Goal: Register for event/course

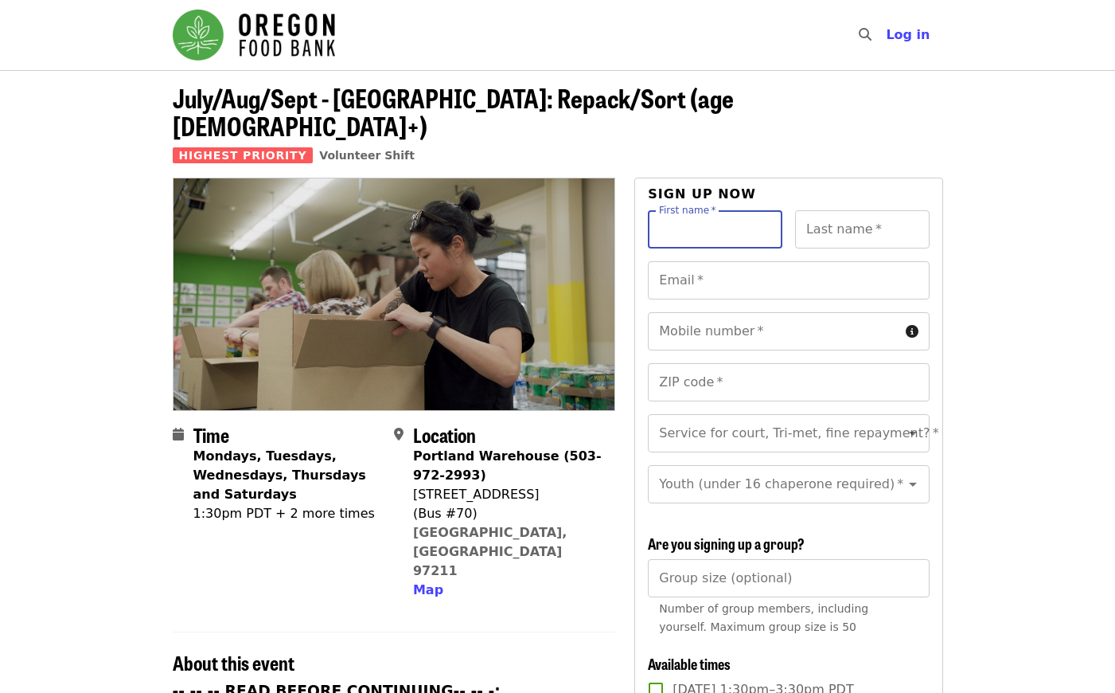
click at [657, 210] on input "First name   *" at bounding box center [715, 229] width 135 height 38
type input "*******"
click at [830, 210] on div "Last name   * Last name *" at bounding box center [862, 229] width 135 height 38
type input "*******"
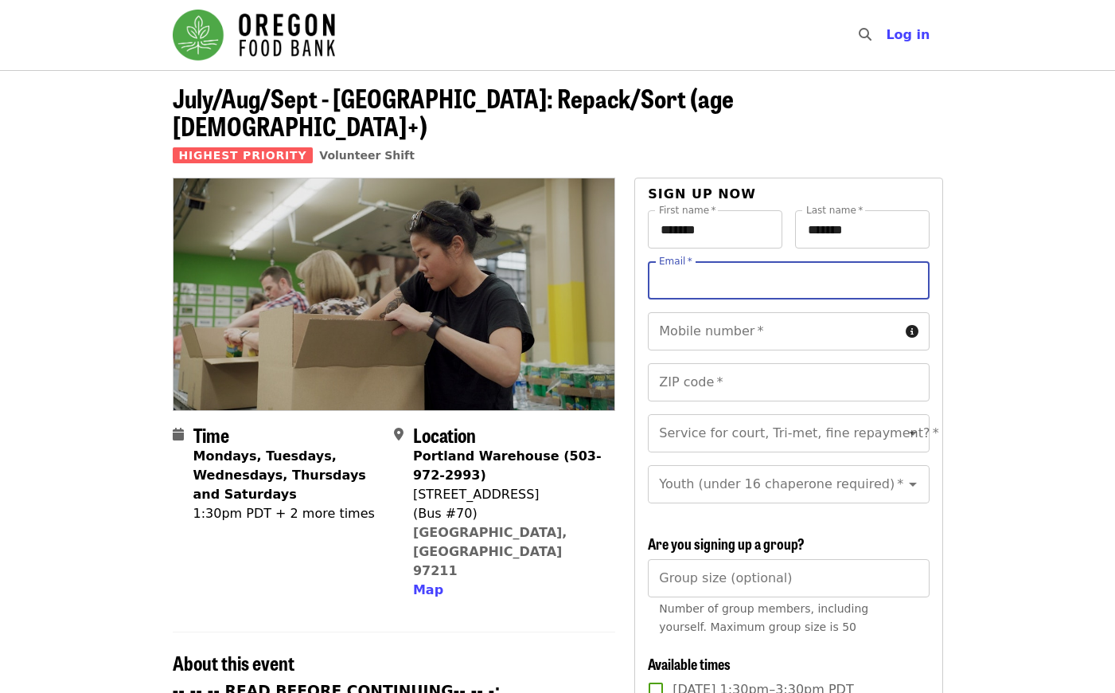
click at [700, 261] on input "Email   *" at bounding box center [788, 280] width 281 height 38
type input "**********"
click at [732, 314] on input "Mobile number   *" at bounding box center [773, 331] width 251 height 38
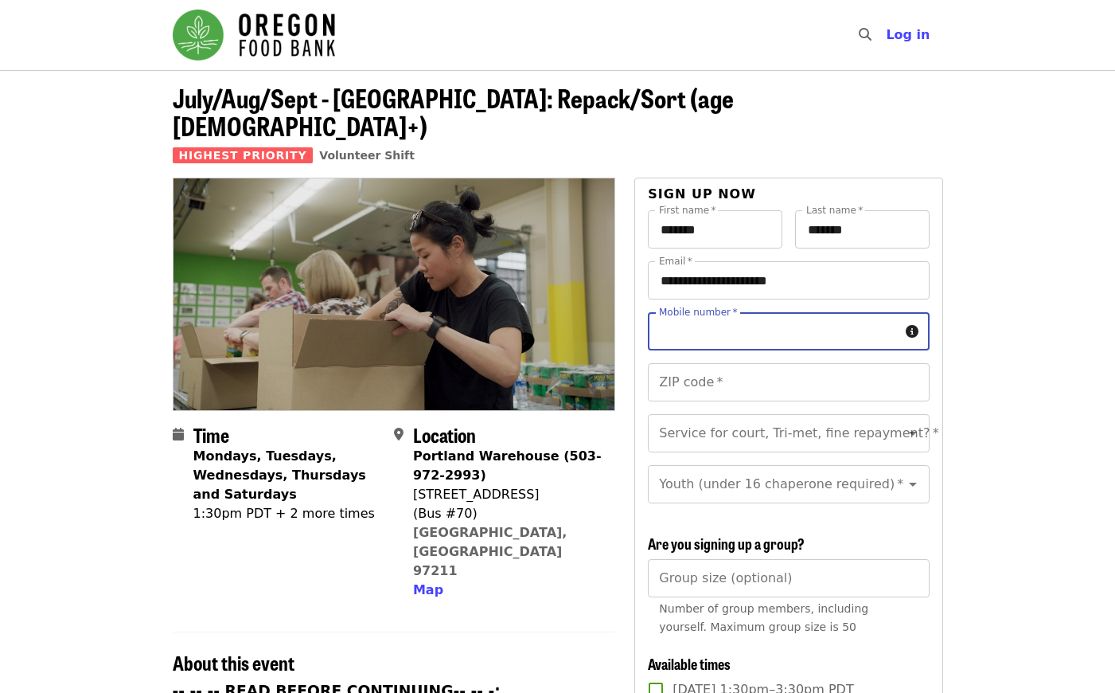
click at [732, 312] on input "Mobile number   *" at bounding box center [773, 331] width 251 height 38
type input "**********"
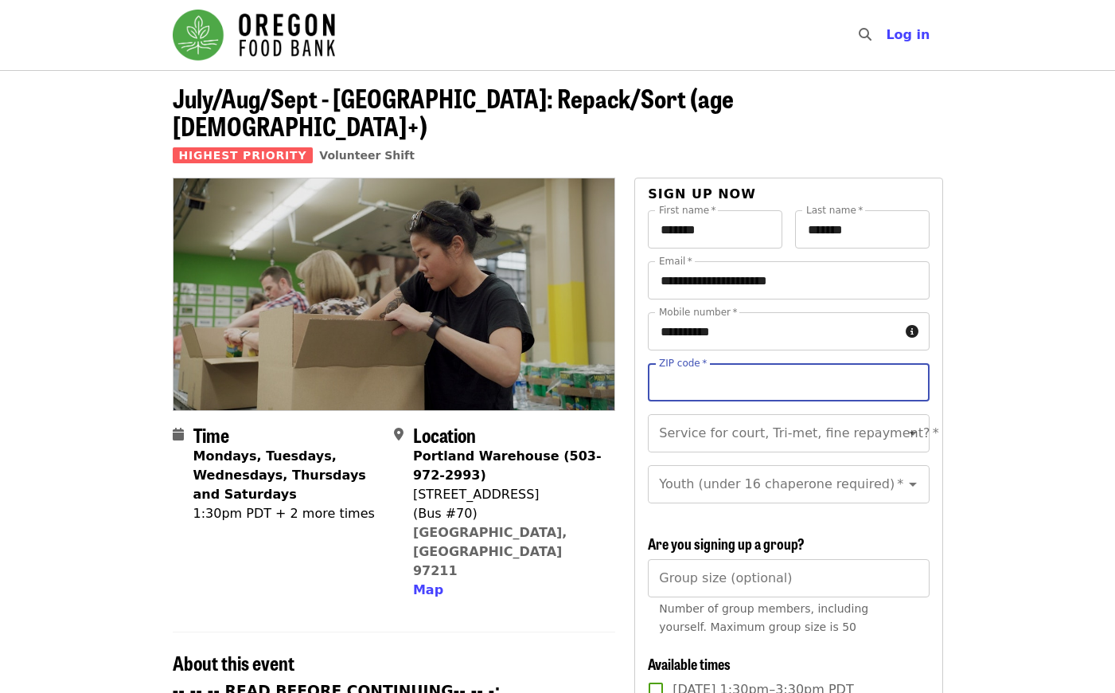
click at [724, 367] on input "ZIP code   *" at bounding box center [788, 382] width 281 height 38
type input "*****"
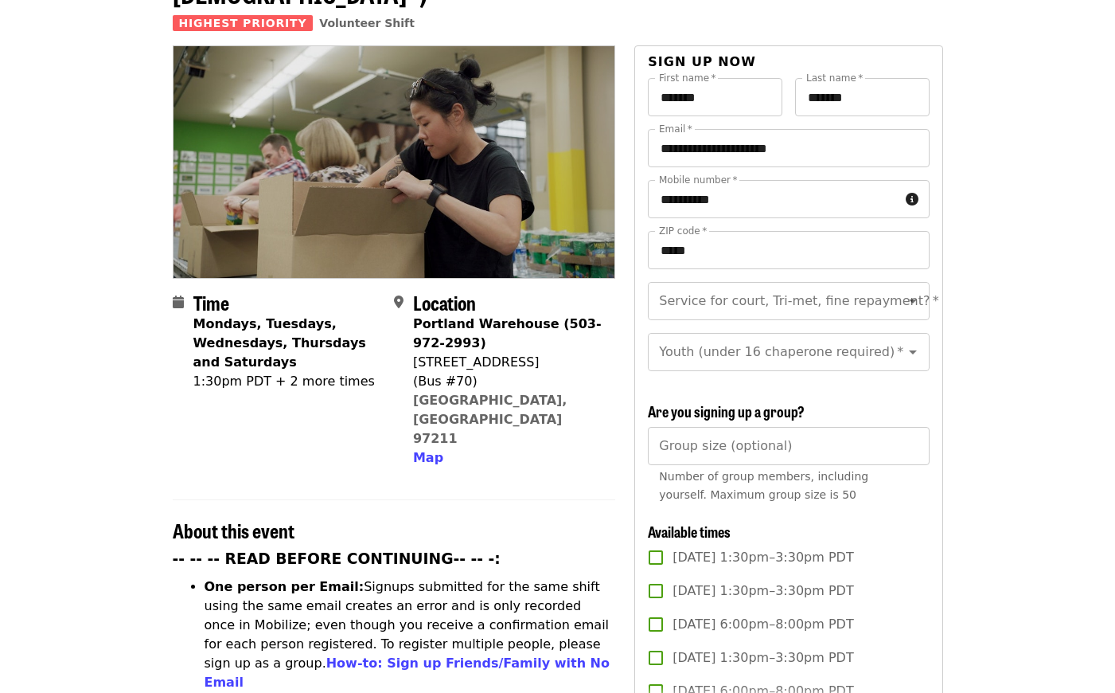
scroll to position [159, 0]
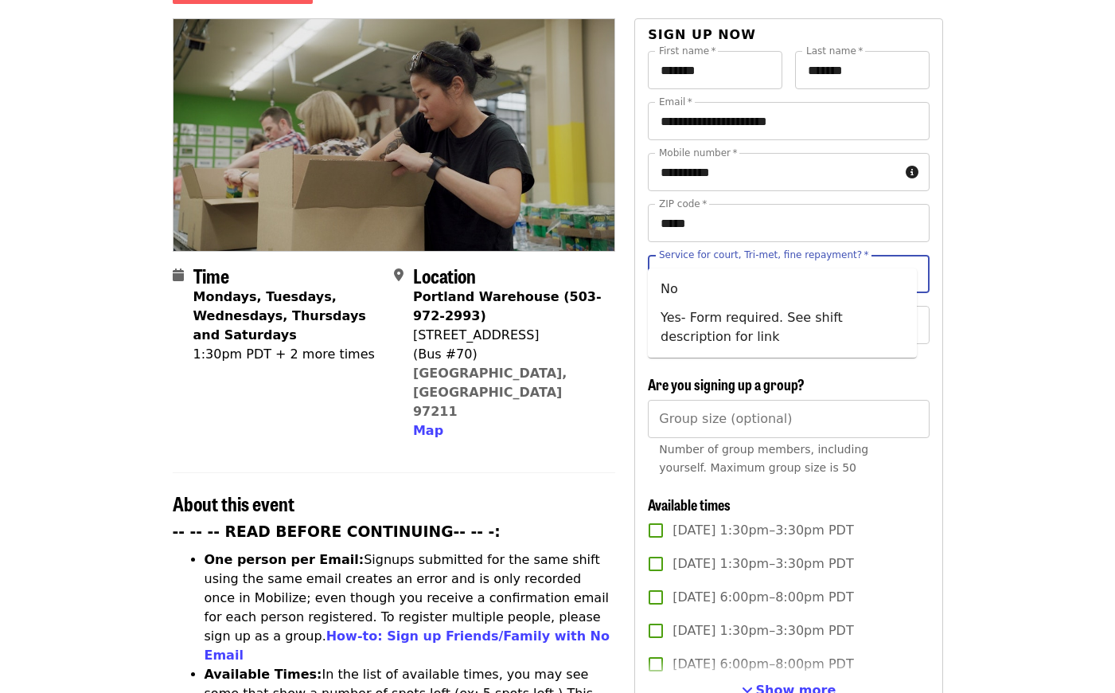
click at [829, 259] on input "Service for court, Tri-met, fine repayment?   *" at bounding box center [769, 274] width 217 height 30
click at [909, 264] on icon "Close" at bounding box center [912, 273] width 19 height 19
drag, startPoint x: 909, startPoint y: 244, endPoint x: 900, endPoint y: 241, distance: 9.3
click at [903, 264] on icon "Open" at bounding box center [912, 273] width 19 height 19
click at [703, 291] on li "No" at bounding box center [782, 289] width 269 height 29
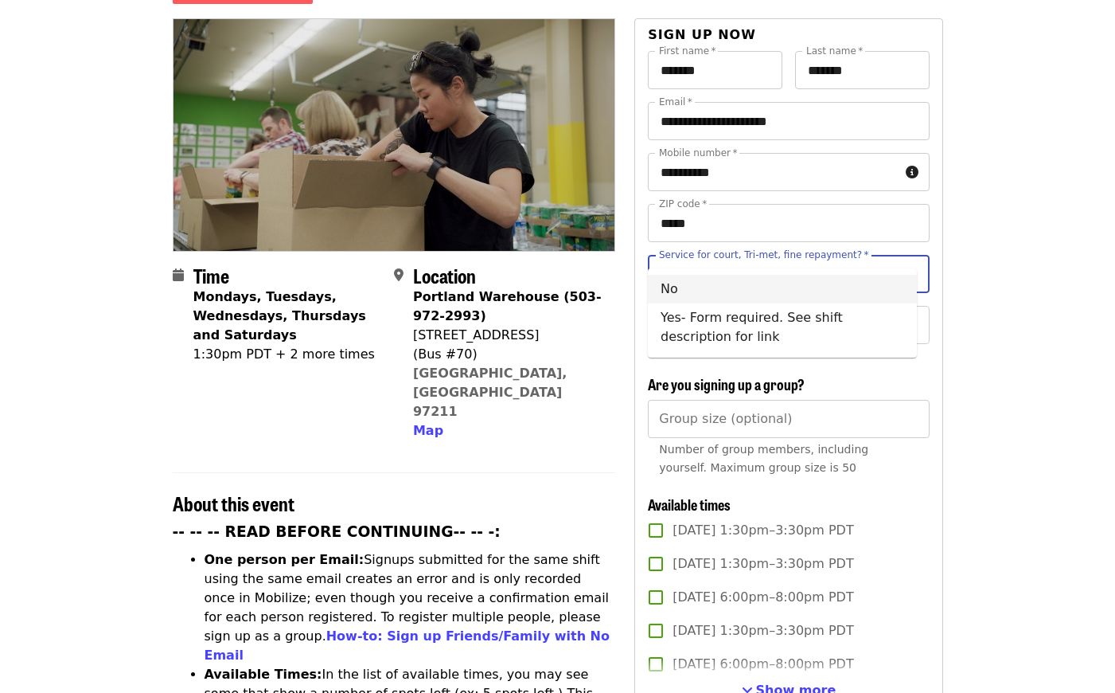
type input "**"
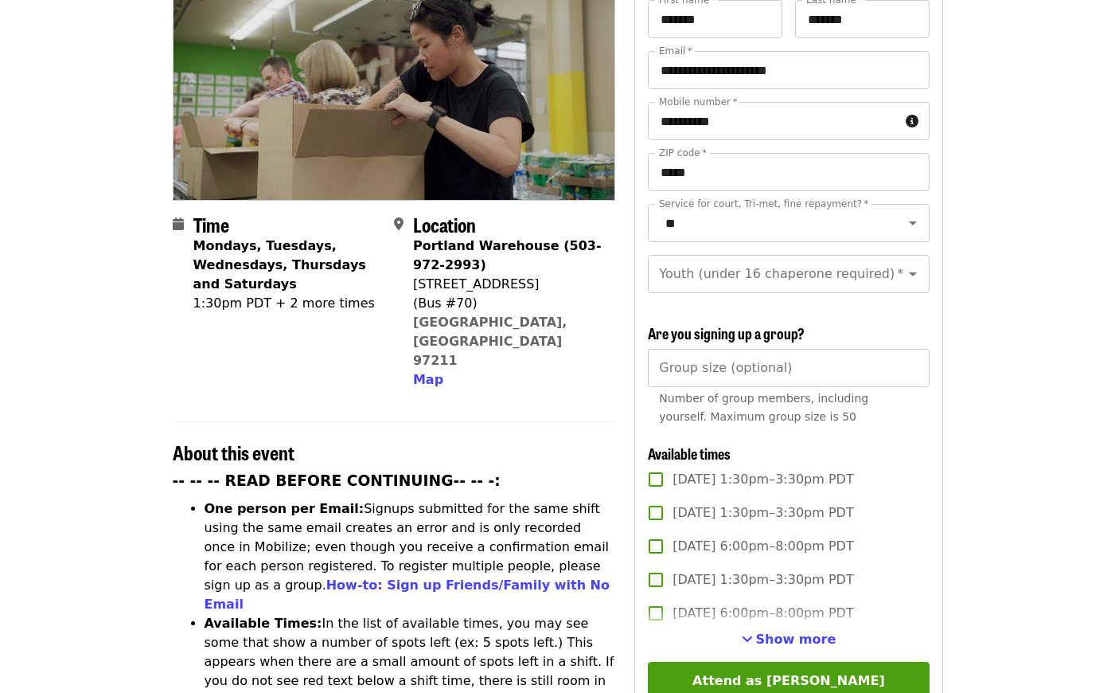
scroll to position [239, 0]
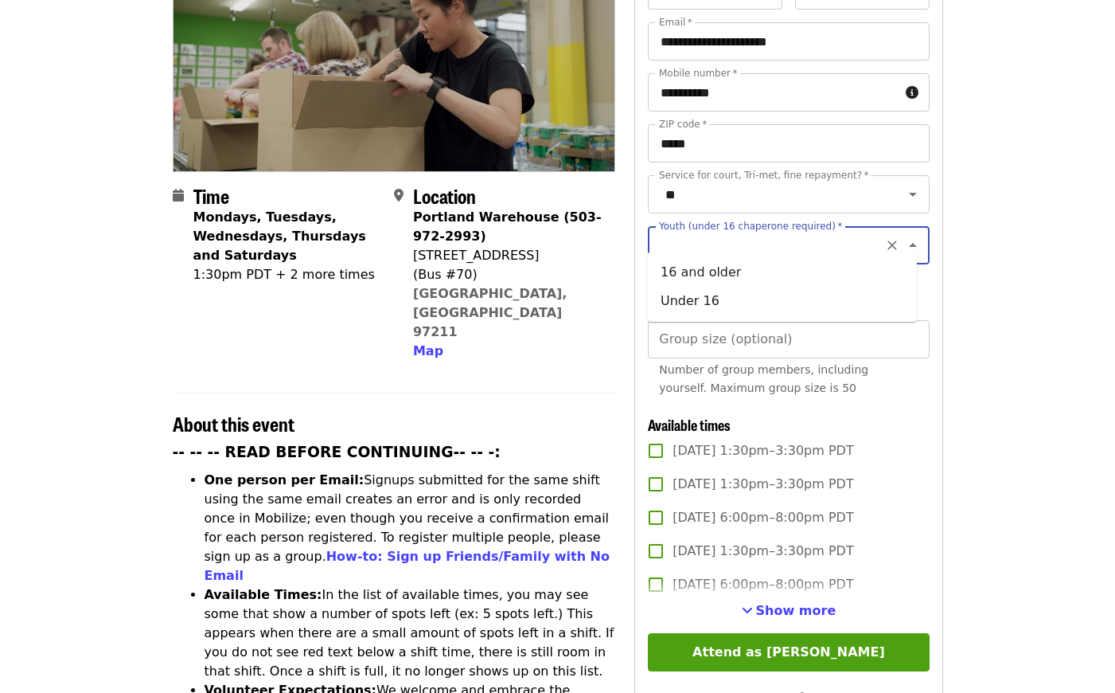
click at [833, 230] on input "Youth (under 16 chaperone required)   *" at bounding box center [769, 245] width 217 height 30
click at [888, 237] on icon "Clear" at bounding box center [892, 245] width 16 height 16
click at [876, 272] on li "16 and older" at bounding box center [782, 272] width 269 height 29
type input "**********"
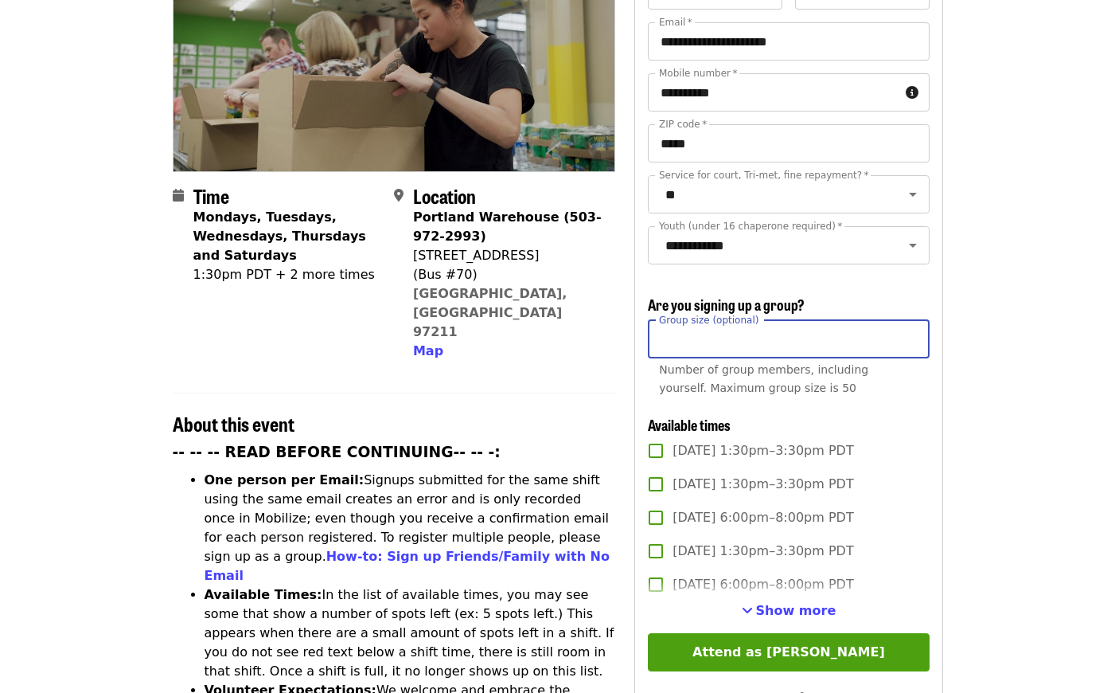
click at [799, 327] on input "Group size (optional)" at bounding box center [788, 339] width 281 height 38
click at [995, 353] on article "July/Aug/Sept - Portland: Repack/Sort (age 8+) Highest Priority Volunteer Shift…" at bounding box center [557, 675] width 1115 height 1688
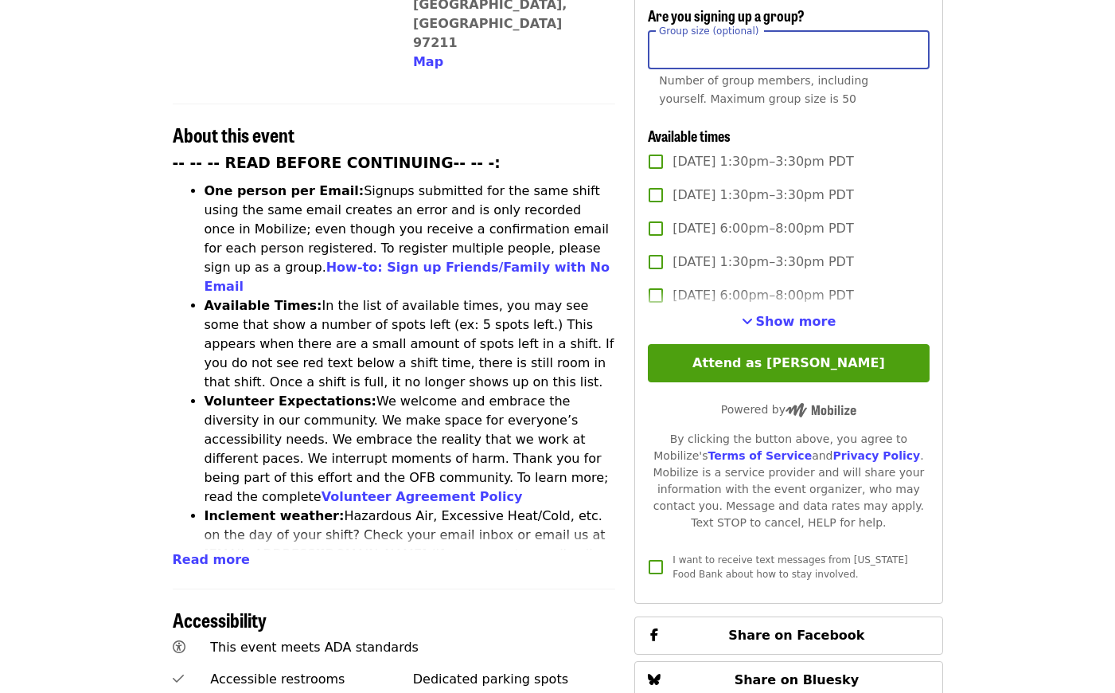
scroll to position [557, 0]
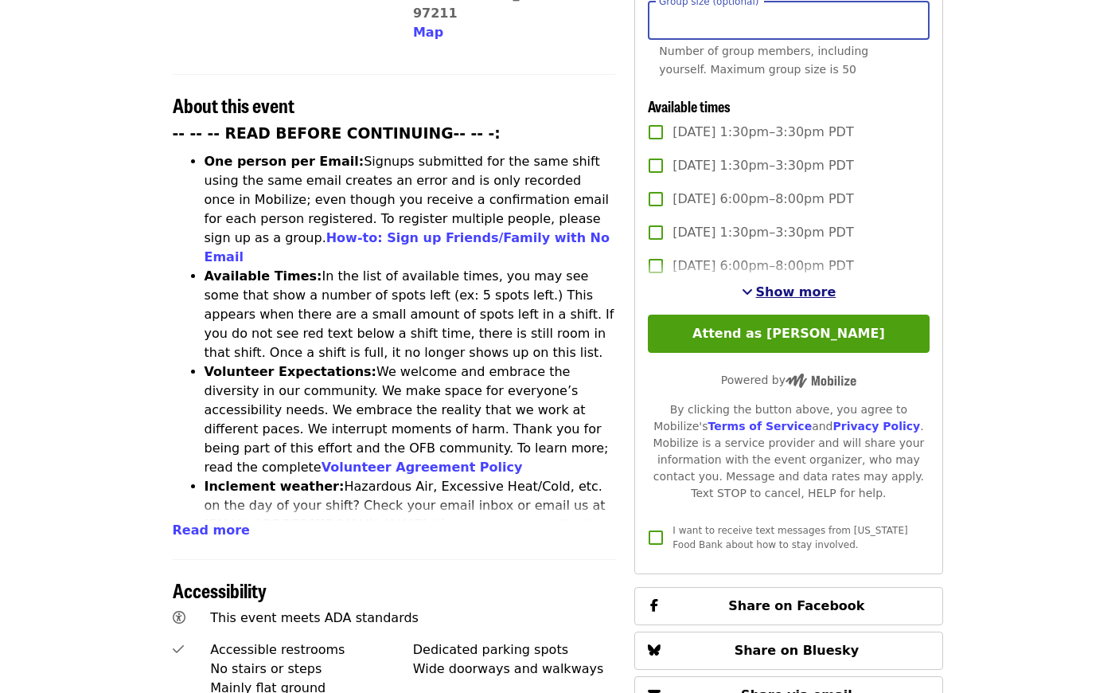
click at [776, 284] on span "Show more" at bounding box center [796, 291] width 80 height 15
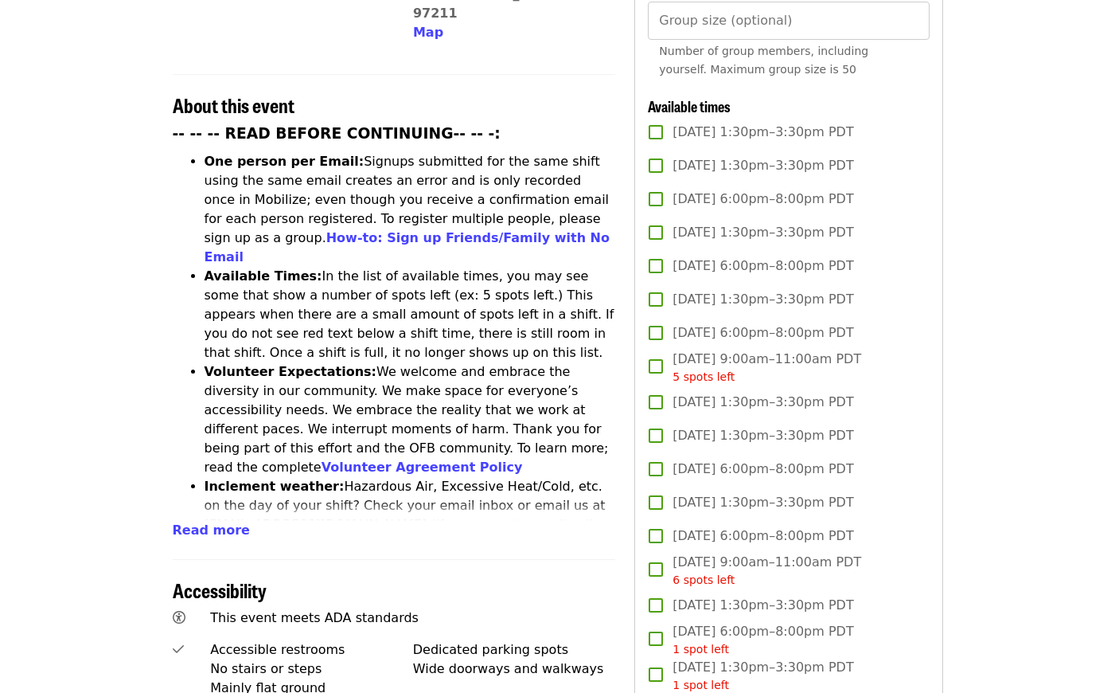
click at [962, 283] on article "July/Aug/Sept - Portland: Repack/Sort (age 8+) Highest Priority Volunteer Shift…" at bounding box center [557, 520] width 1115 height 2015
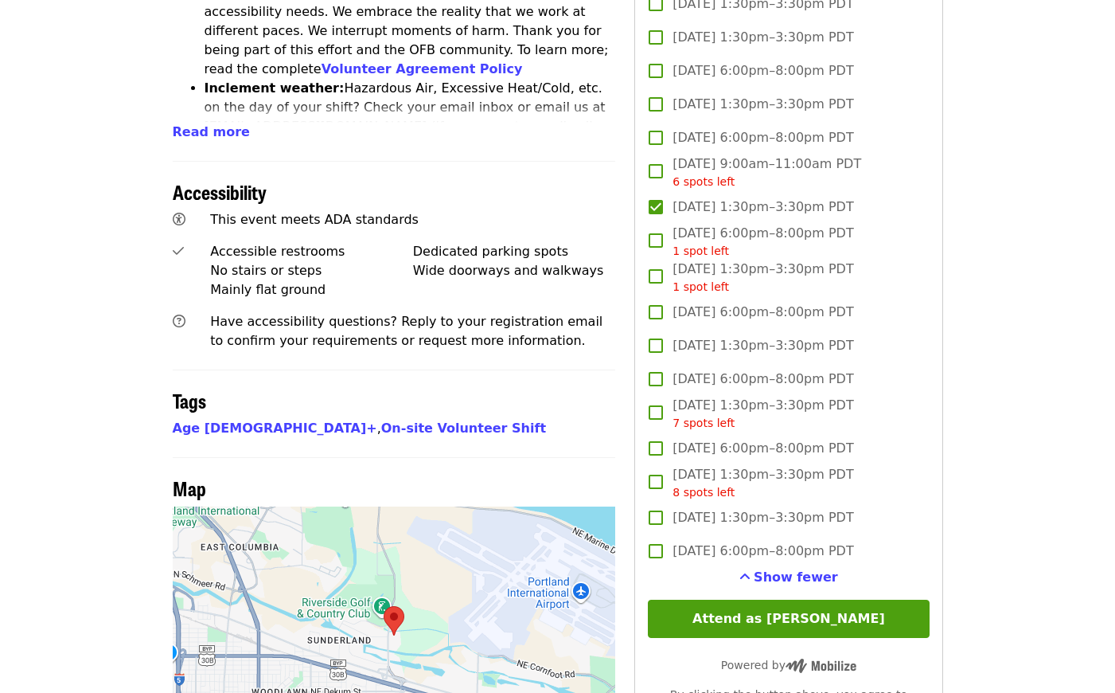
scroll to position [1035, 0]
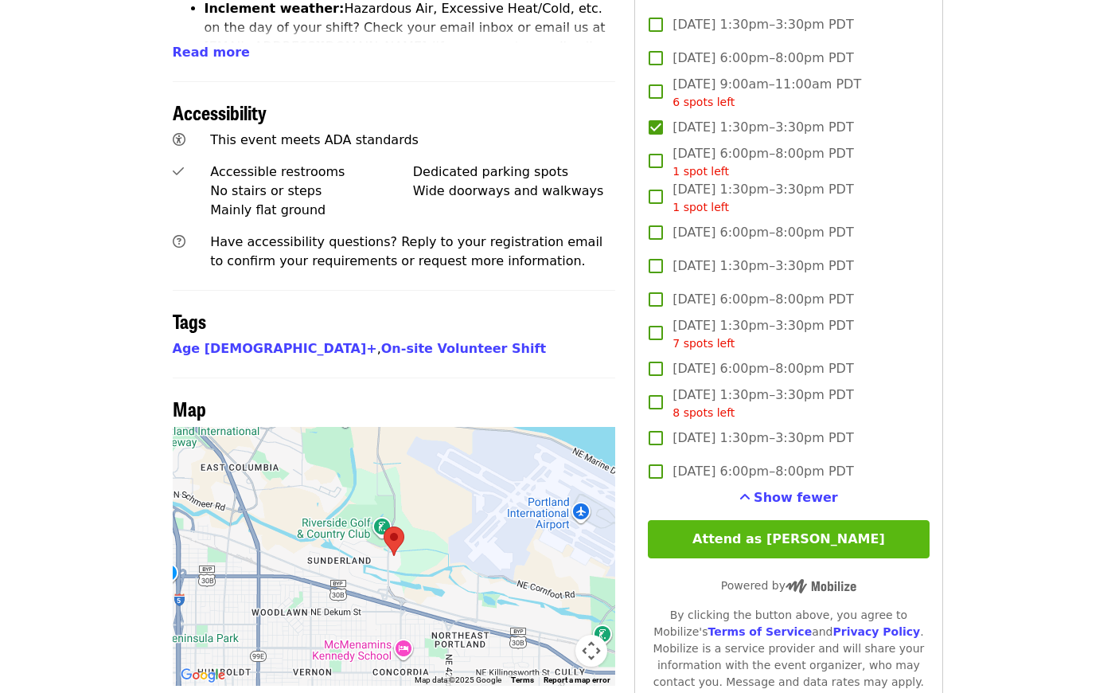
click at [743, 533] on button "Attend as [PERSON_NAME]" at bounding box center [788, 539] width 281 height 38
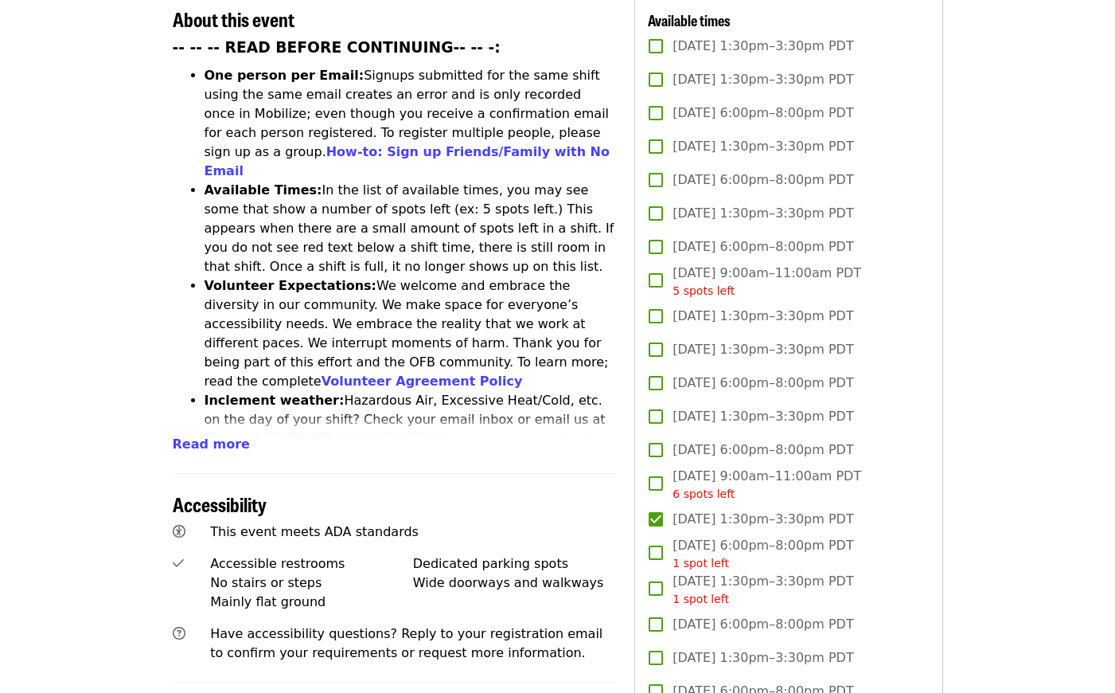
scroll to position [637, 0]
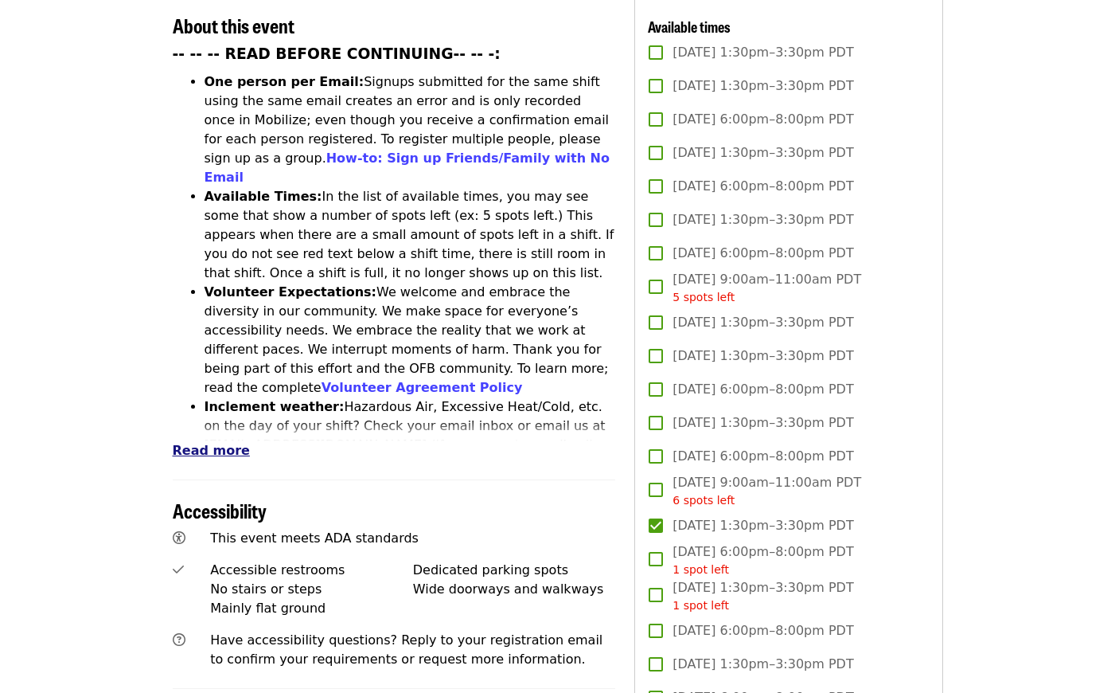
click at [189, 443] on span "Read more" at bounding box center [211, 450] width 77 height 15
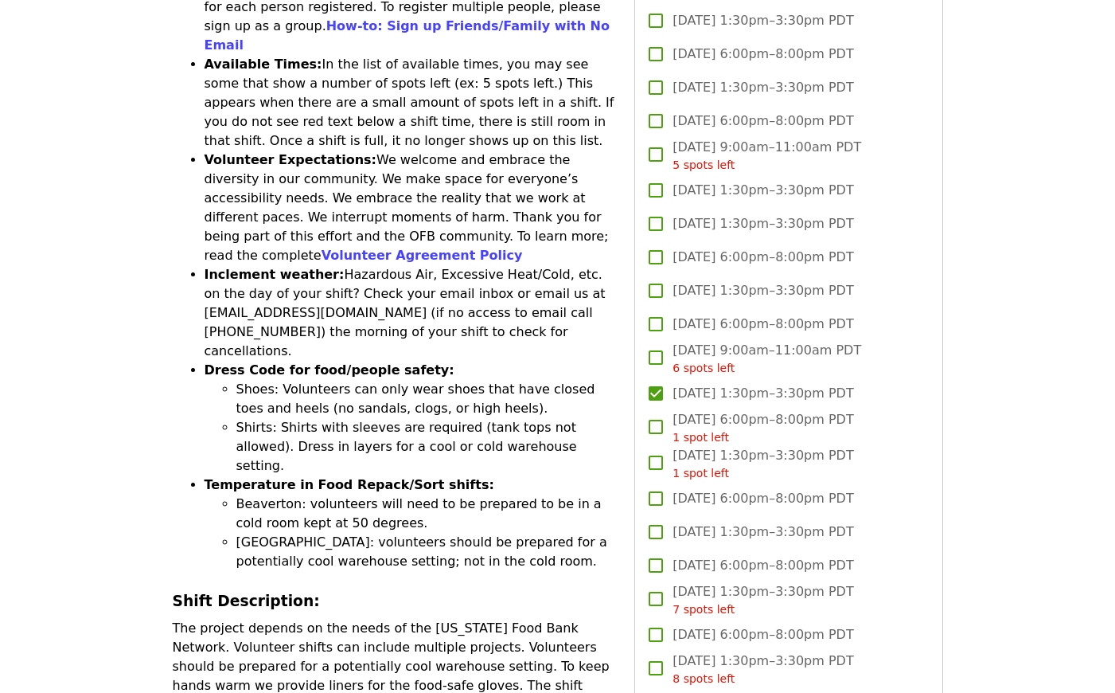
scroll to position [796, 0]
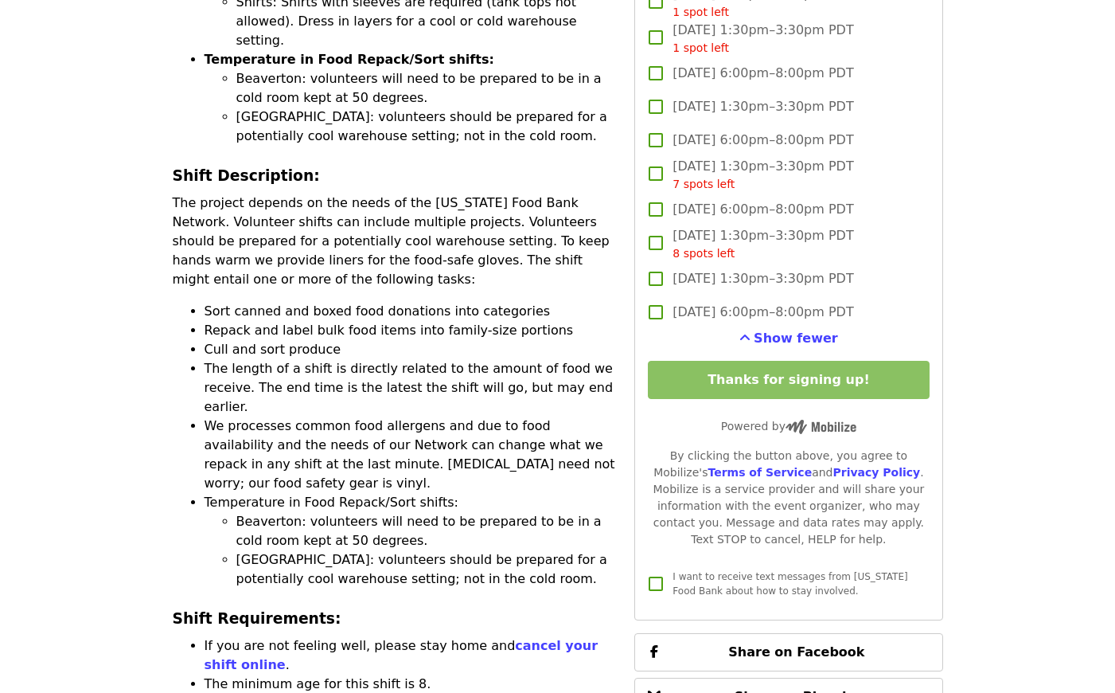
scroll to position [1512, 0]
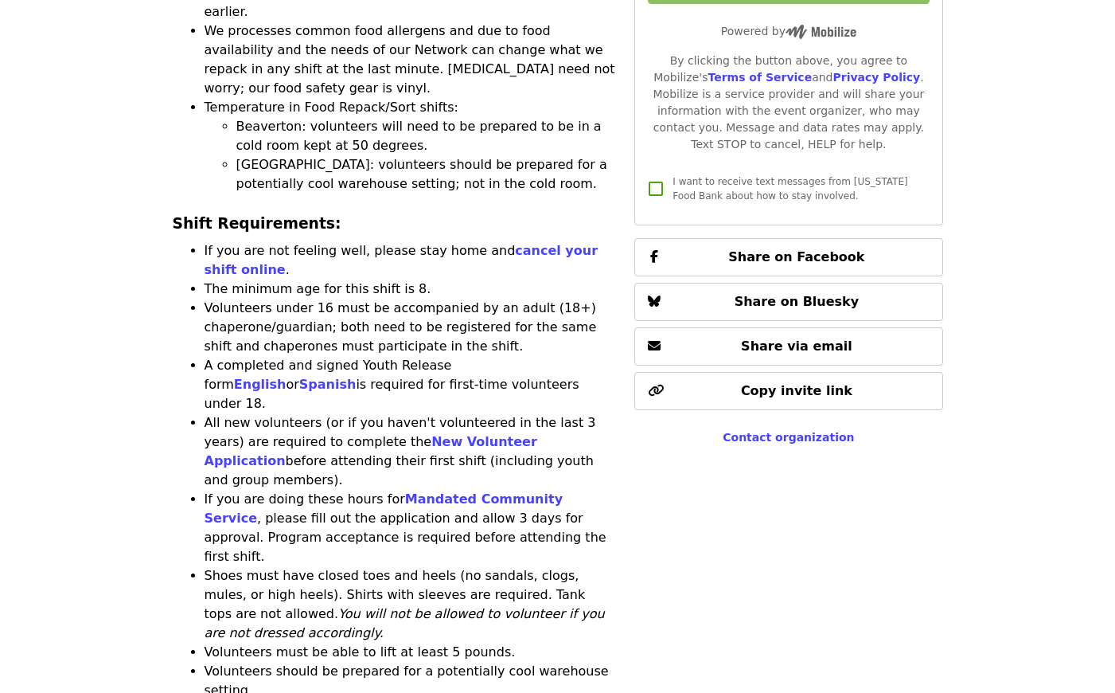
scroll to position [1672, 0]
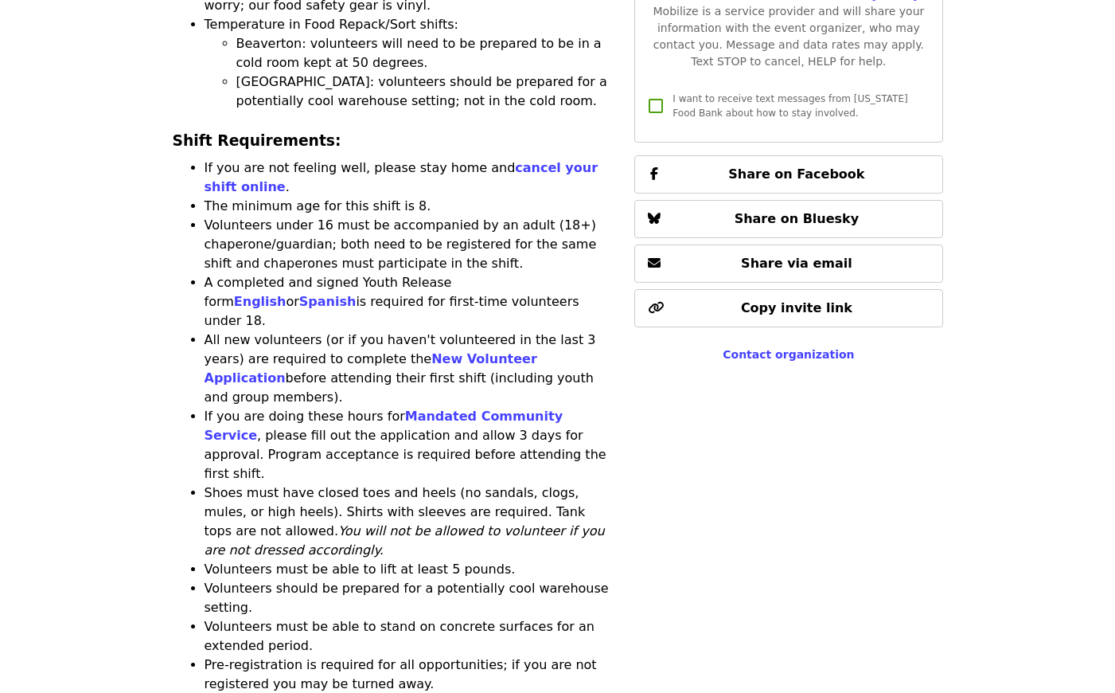
click at [256, 216] on li "Volunteers under 16 must be accompanied by an adult (18+) chaperone/guardian; b…" at bounding box center [411, 244] width 412 height 57
click at [268, 216] on li "Volunteers under 16 must be accompanied by an adult (18+) chaperone/guardian; b…" at bounding box center [411, 244] width 412 height 57
click at [197, 248] on ul "If you are not feeling well, please stay home and cancel your shift online . Th…" at bounding box center [394, 425] width 443 height 535
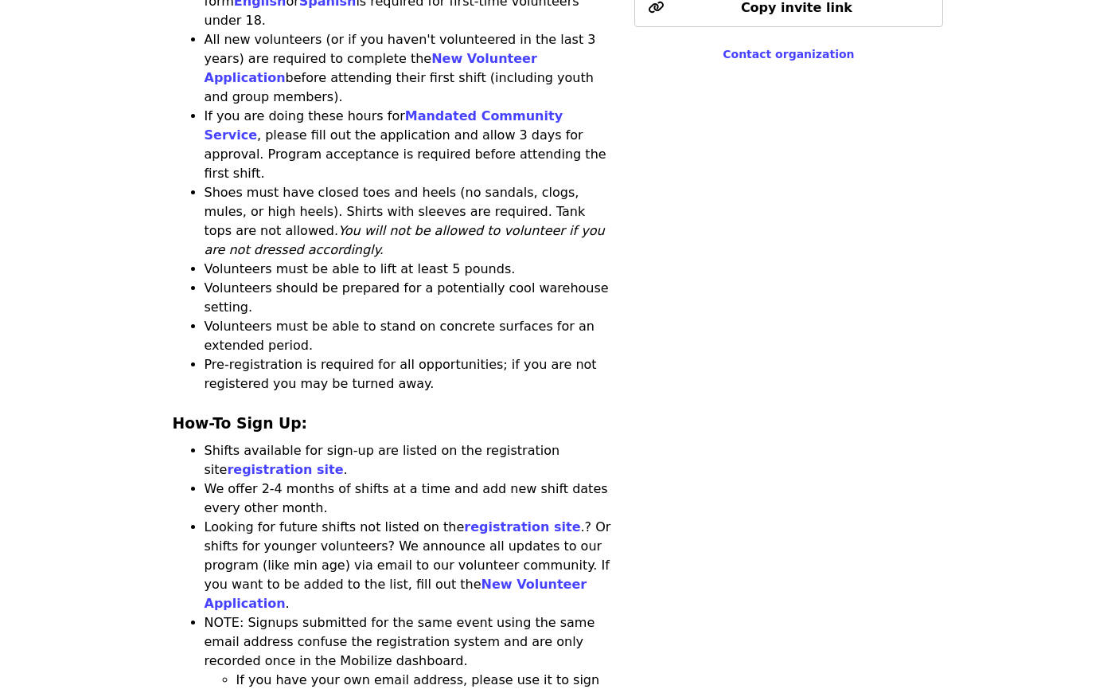
scroll to position [1990, 0]
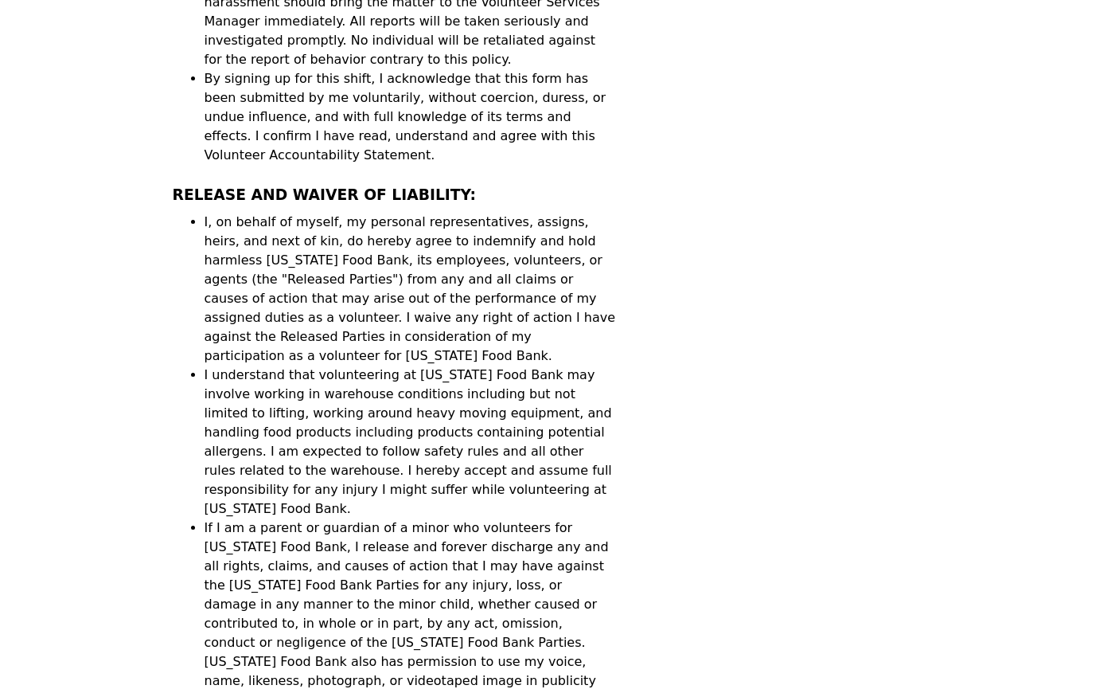
scroll to position [5413, 0]
